Goal: Check status

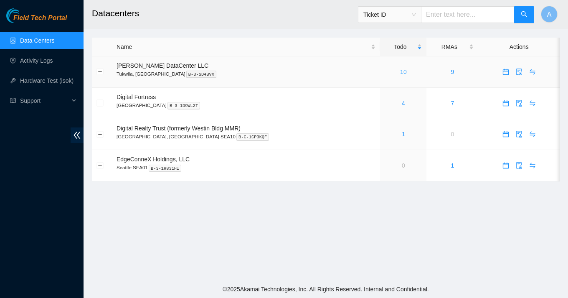
click at [400, 73] on link "10" at bounding box center [403, 72] width 7 height 7
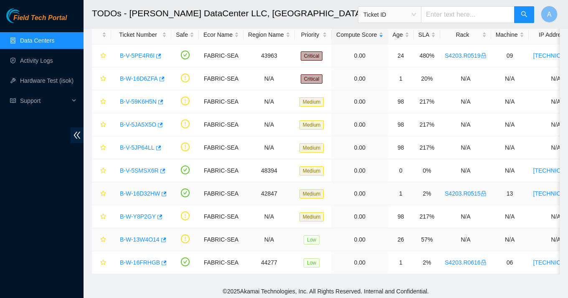
scroll to position [36, 0]
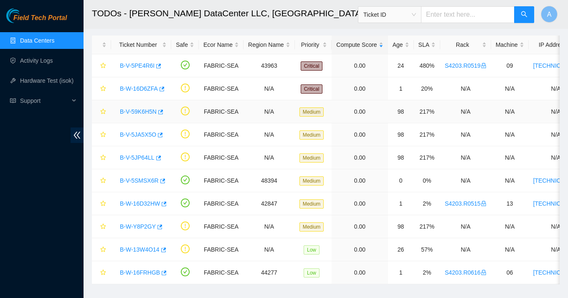
click at [135, 112] on link "B-V-59K6H5N" at bounding box center [138, 111] width 37 height 7
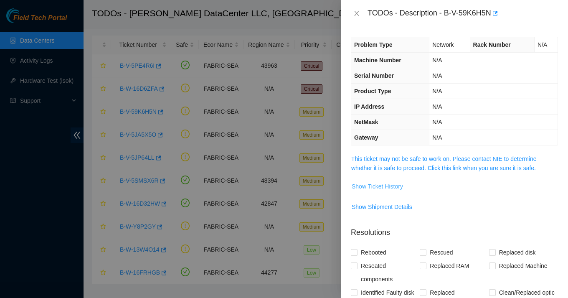
click at [379, 186] on span "Show Ticket History" at bounding box center [377, 186] width 51 height 9
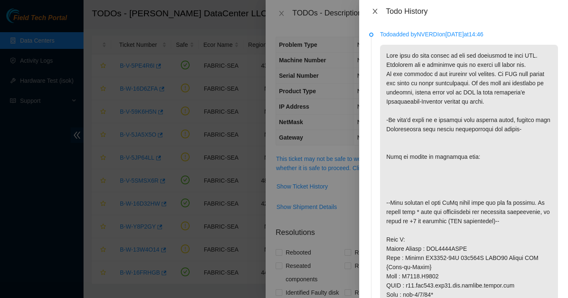
click at [373, 11] on icon "close" at bounding box center [375, 11] width 7 height 7
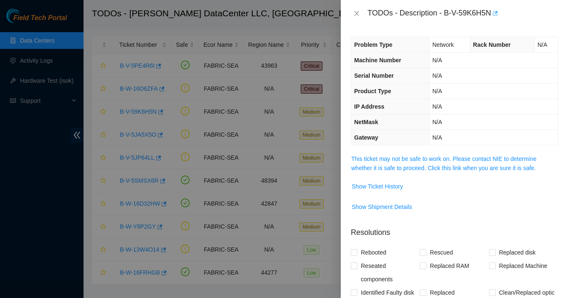
drag, startPoint x: 445, startPoint y: 14, endPoint x: 497, endPoint y: 14, distance: 52.2
click at [497, 14] on div "TODOs - Description - B-V-59K6H5N" at bounding box center [463, 13] width 190 height 13
drag, startPoint x: 447, startPoint y: 13, endPoint x: 496, endPoint y: 13, distance: 49.3
click at [496, 13] on div "TODOs - Description - B-V-59K6H5N" at bounding box center [463, 13] width 190 height 13
copy div "B-V-59K6H5N"
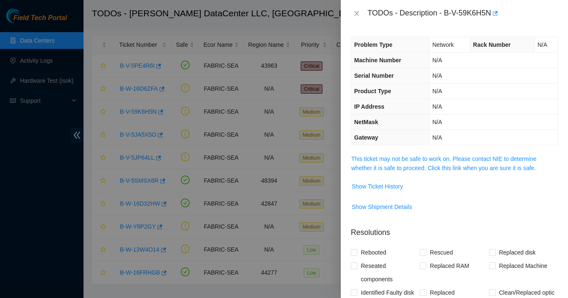
click at [160, 212] on div at bounding box center [284, 149] width 568 height 298
click at [151, 201] on div at bounding box center [284, 149] width 568 height 298
click at [355, 14] on icon "close" at bounding box center [356, 13] width 7 height 7
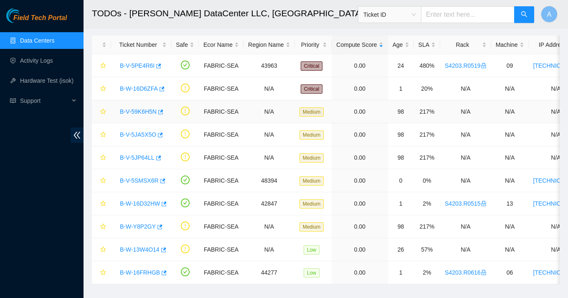
click at [142, 109] on link "B-V-59K6H5N" at bounding box center [138, 111] width 37 height 7
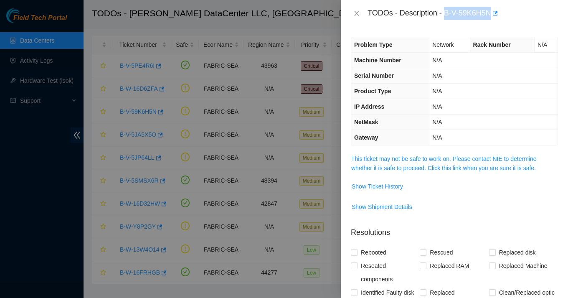
drag, startPoint x: 447, startPoint y: 12, endPoint x: 495, endPoint y: 17, distance: 47.8
click at [495, 17] on div "TODOs - Description - B-V-59K6H5N" at bounding box center [463, 13] width 190 height 13
copy div "B-V-59K6H5N"
click at [355, 10] on icon "close" at bounding box center [356, 13] width 7 height 7
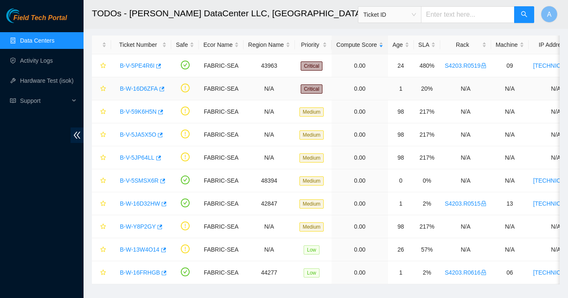
click at [138, 88] on link "B-W-16D6ZFA" at bounding box center [139, 88] width 38 height 7
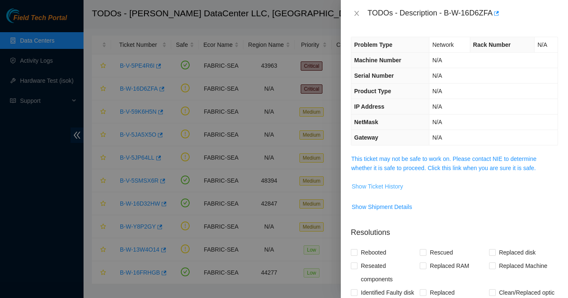
click at [389, 185] on span "Show Ticket History" at bounding box center [377, 186] width 51 height 9
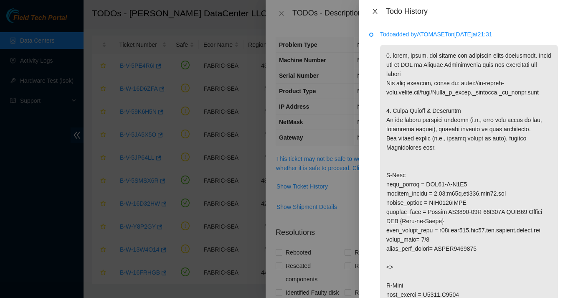
click at [375, 10] on icon "close" at bounding box center [375, 11] width 7 height 7
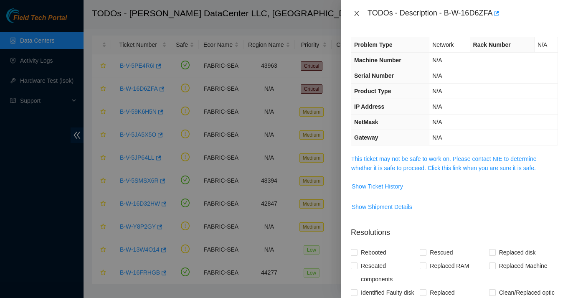
click at [358, 16] on icon "close" at bounding box center [356, 13] width 7 height 7
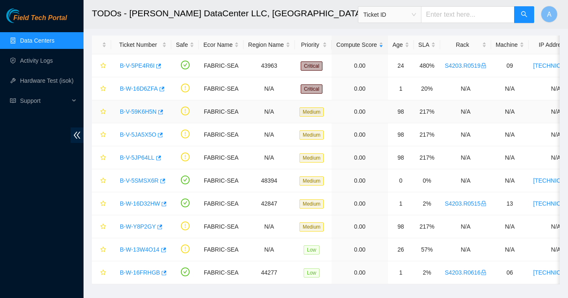
click at [136, 116] on div "B-V-59K6H5N" at bounding box center [141, 111] width 51 height 13
click at [142, 113] on link "B-V-59K6H5N" at bounding box center [138, 111] width 37 height 7
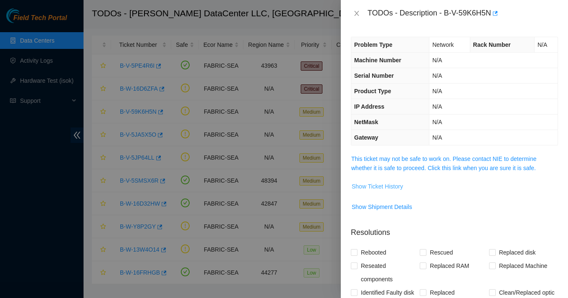
click at [383, 188] on span "Show Ticket History" at bounding box center [377, 186] width 51 height 9
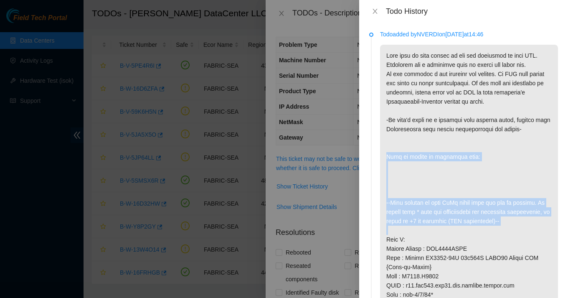
drag, startPoint x: 551, startPoint y: 137, endPoint x: 568, endPoint y: 218, distance: 83.1
click at [568, 234] on div "Todo added by NVERDI on 2025-09-18 at 14:46 Todo added by GSOUNDAR on 2025-04-1…" at bounding box center [463, 160] width 209 height 275
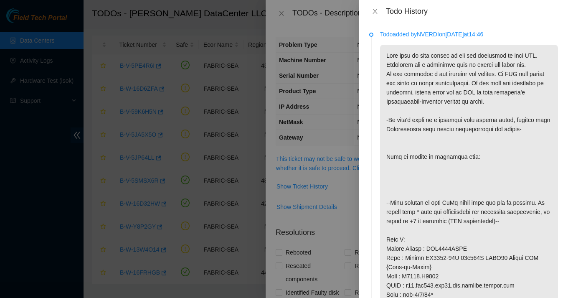
click at [507, 244] on p at bounding box center [469, 267] width 178 height 444
click at [519, 243] on p at bounding box center [469, 267] width 178 height 444
click at [302, 157] on div at bounding box center [284, 149] width 568 height 298
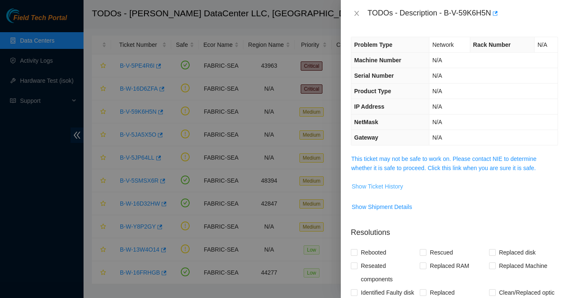
click at [358, 184] on span "Show Ticket History" at bounding box center [377, 186] width 51 height 9
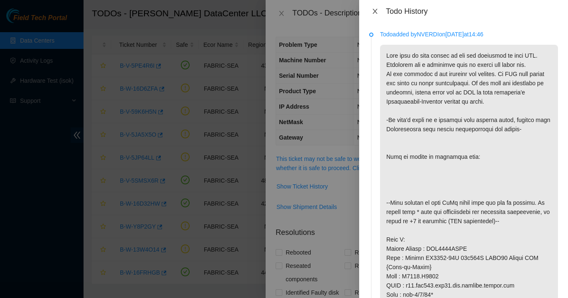
click at [373, 9] on icon "close" at bounding box center [375, 11] width 7 height 7
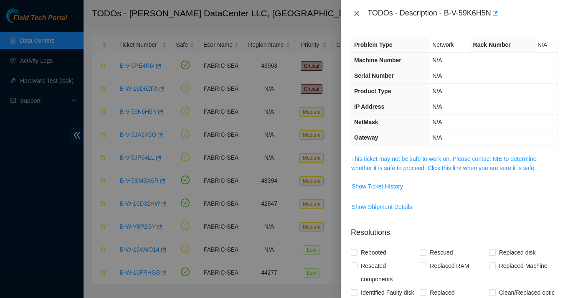
click at [356, 13] on icon "close" at bounding box center [356, 13] width 7 height 7
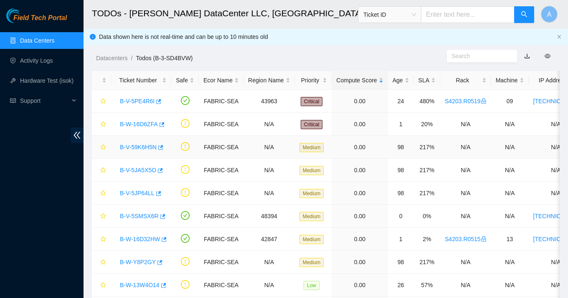
click at [148, 149] on link "B-V-59K6H5N" at bounding box center [138, 147] width 37 height 7
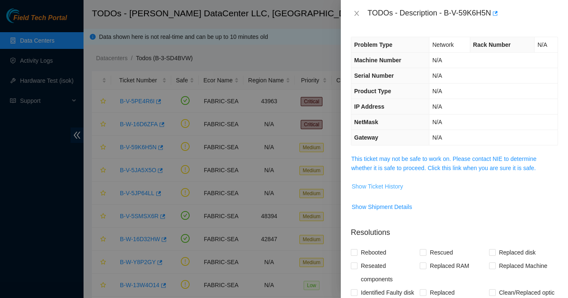
click at [377, 185] on span "Show Ticket History" at bounding box center [377, 186] width 51 height 9
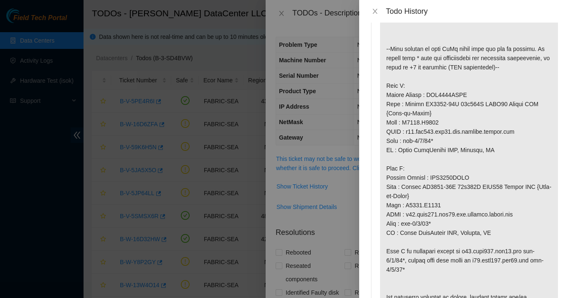
scroll to position [155, 0]
drag, startPoint x: 432, startPoint y: 222, endPoint x: 422, endPoint y: 222, distance: 9.2
click at [422, 222] on p at bounding box center [469, 112] width 178 height 444
